Goal: Task Accomplishment & Management: Use online tool/utility

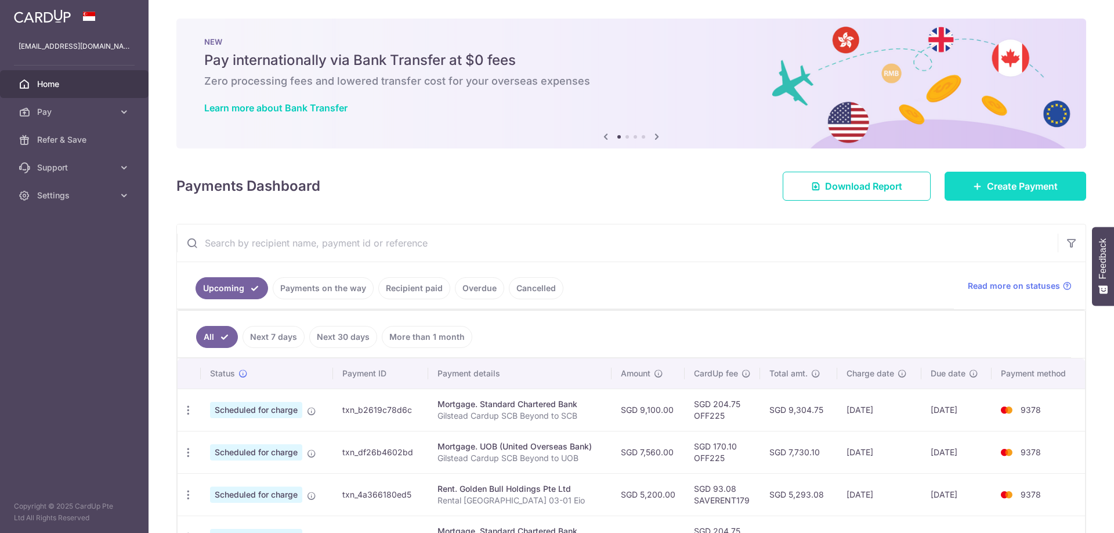
click at [1016, 196] on link "Create Payment" at bounding box center [1016, 186] width 142 height 29
